Goal: Task Accomplishment & Management: Manage account settings

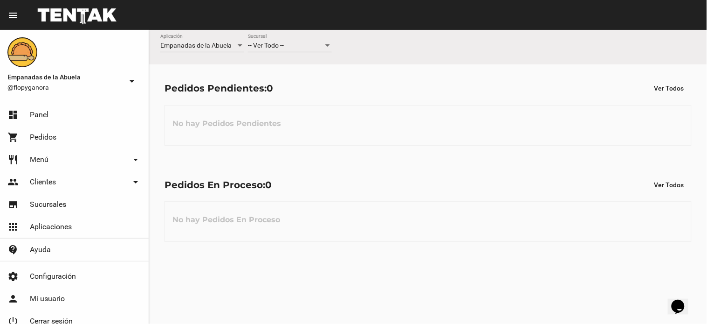
click at [276, 39] on div "-- Ver Todo -- Sucursal" at bounding box center [290, 43] width 84 height 18
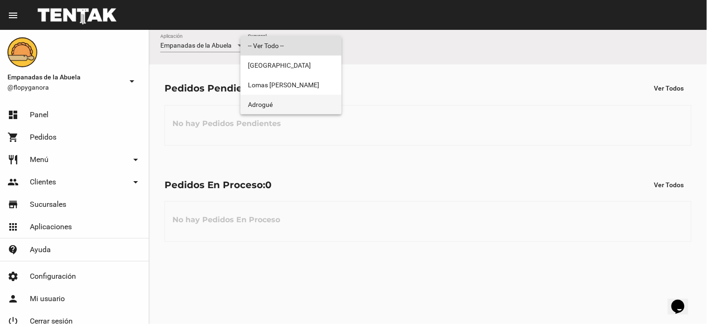
click at [276, 105] on span "Adrogué" at bounding box center [291, 105] width 86 height 20
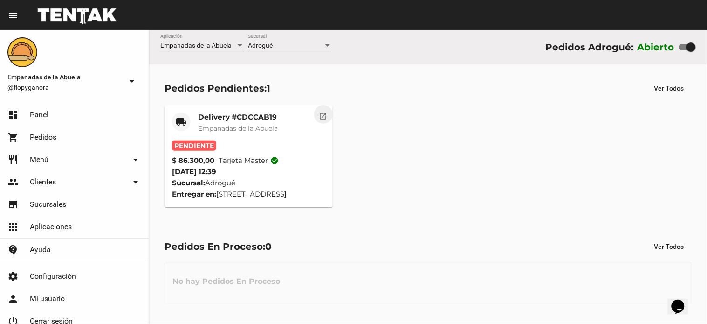
click at [320, 114] on mat-icon "open_in_new" at bounding box center [323, 114] width 8 height 8
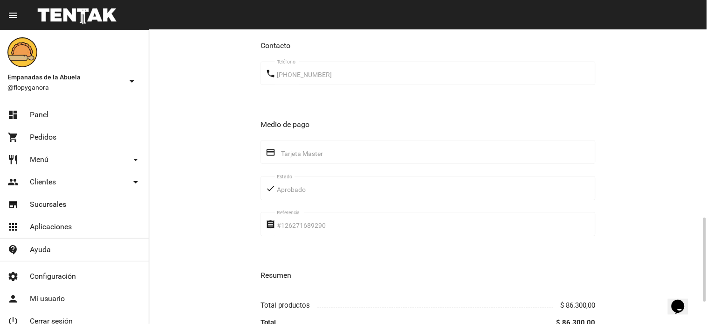
scroll to position [730, 0]
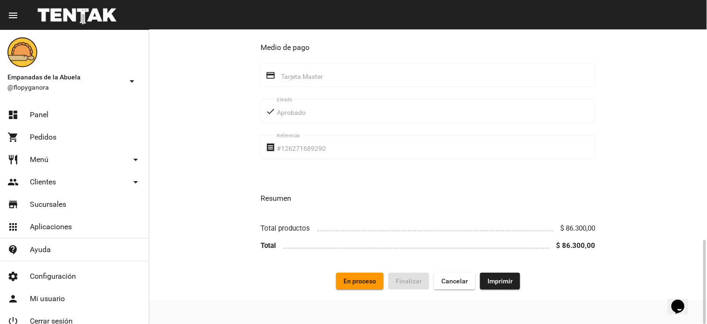
click at [496, 280] on span "Imprimir" at bounding box center [500, 280] width 25 height 7
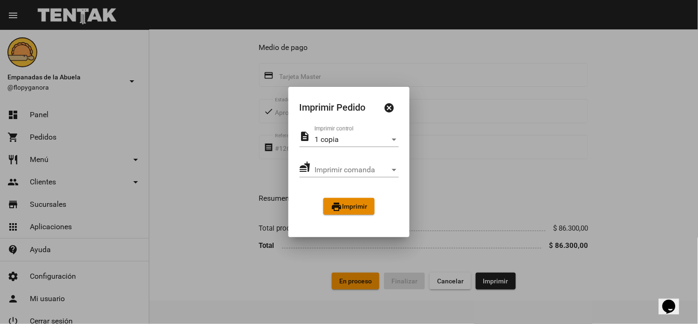
click at [347, 206] on span "print Imprimir" at bounding box center [349, 205] width 36 height 7
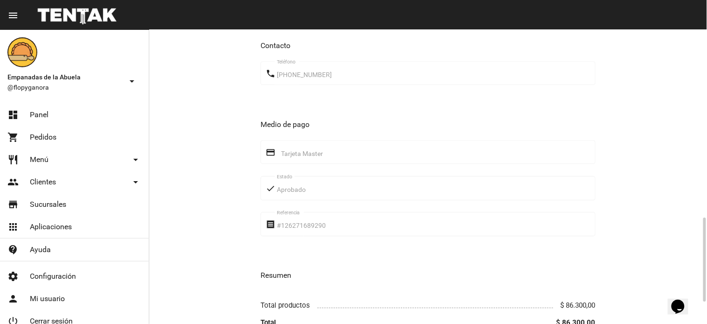
scroll to position [730, 0]
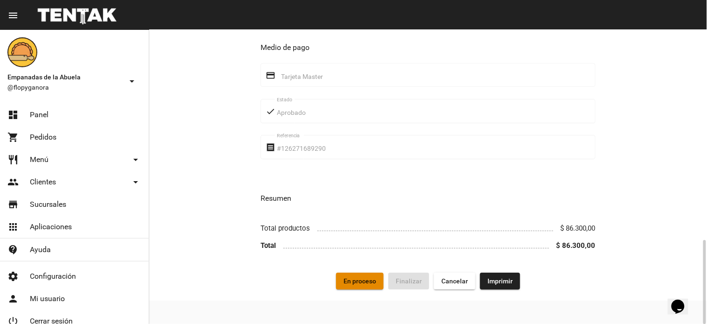
click at [353, 280] on span "En proceso" at bounding box center [360, 280] width 33 height 7
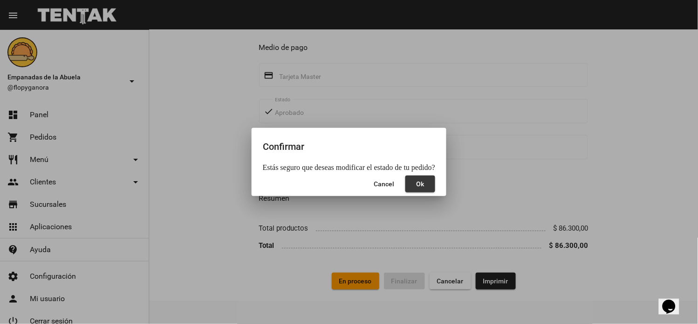
click at [418, 180] on button "Ok" at bounding box center [421, 183] width 30 height 17
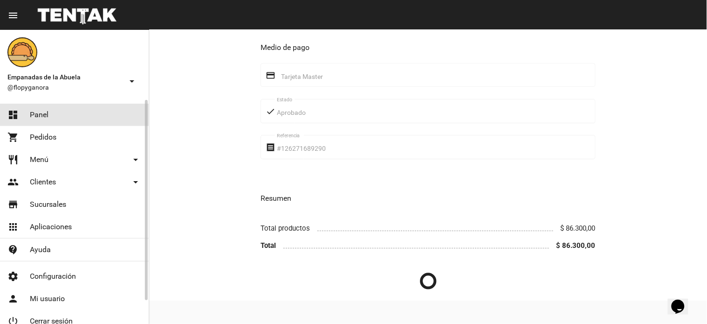
click at [122, 112] on link "dashboard Panel" at bounding box center [74, 114] width 149 height 22
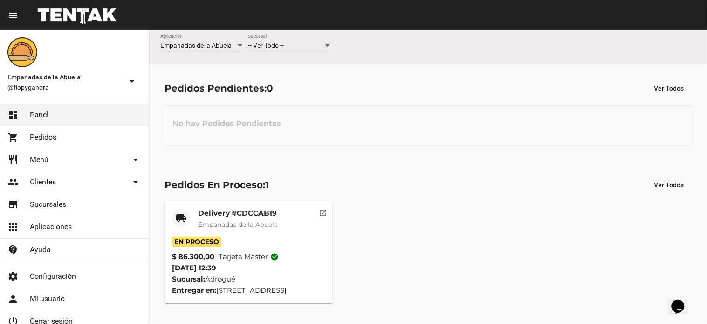
click at [269, 215] on mat-card-title "Delivery #CDCCAB19" at bounding box center [238, 212] width 80 height 9
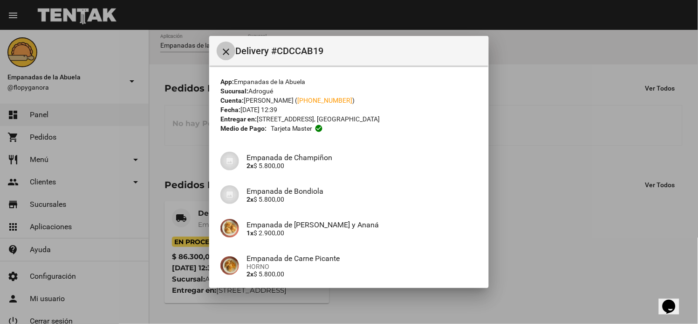
click at [226, 52] on mat-icon "close" at bounding box center [225, 51] width 11 height 11
